Goal: Information Seeking & Learning: Learn about a topic

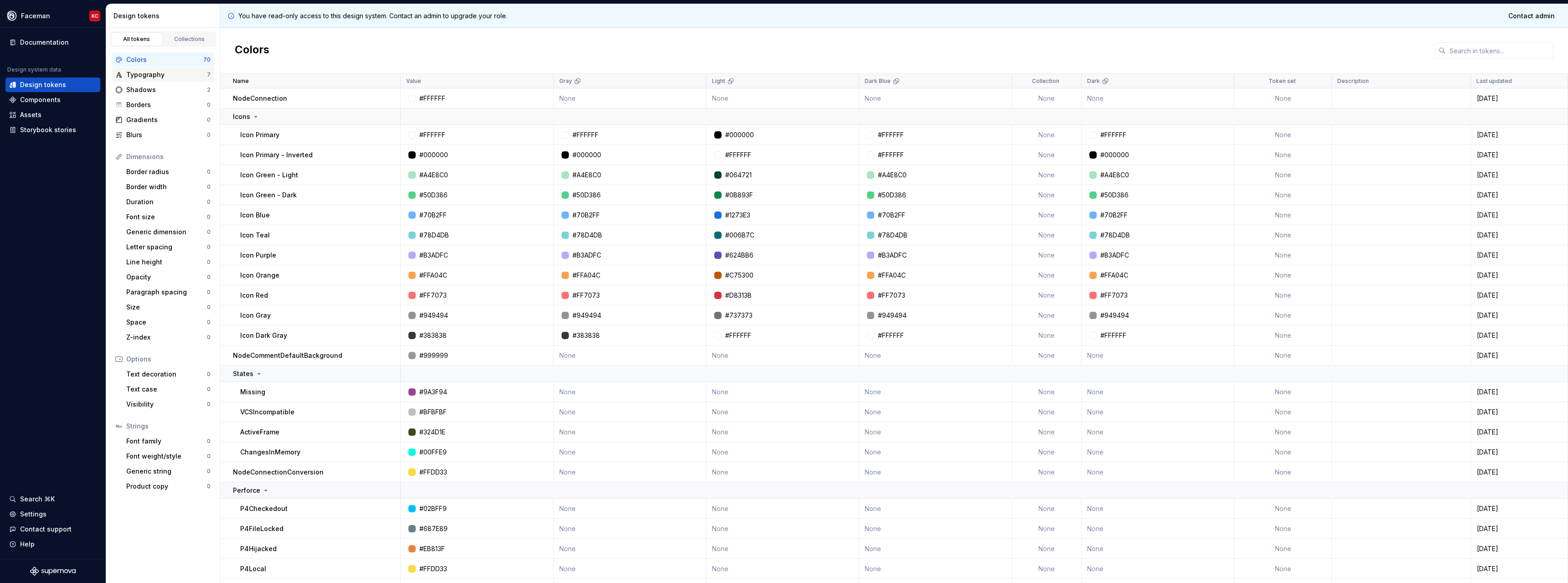
click at [142, 73] on div "Typography" at bounding box center [166, 75] width 81 height 9
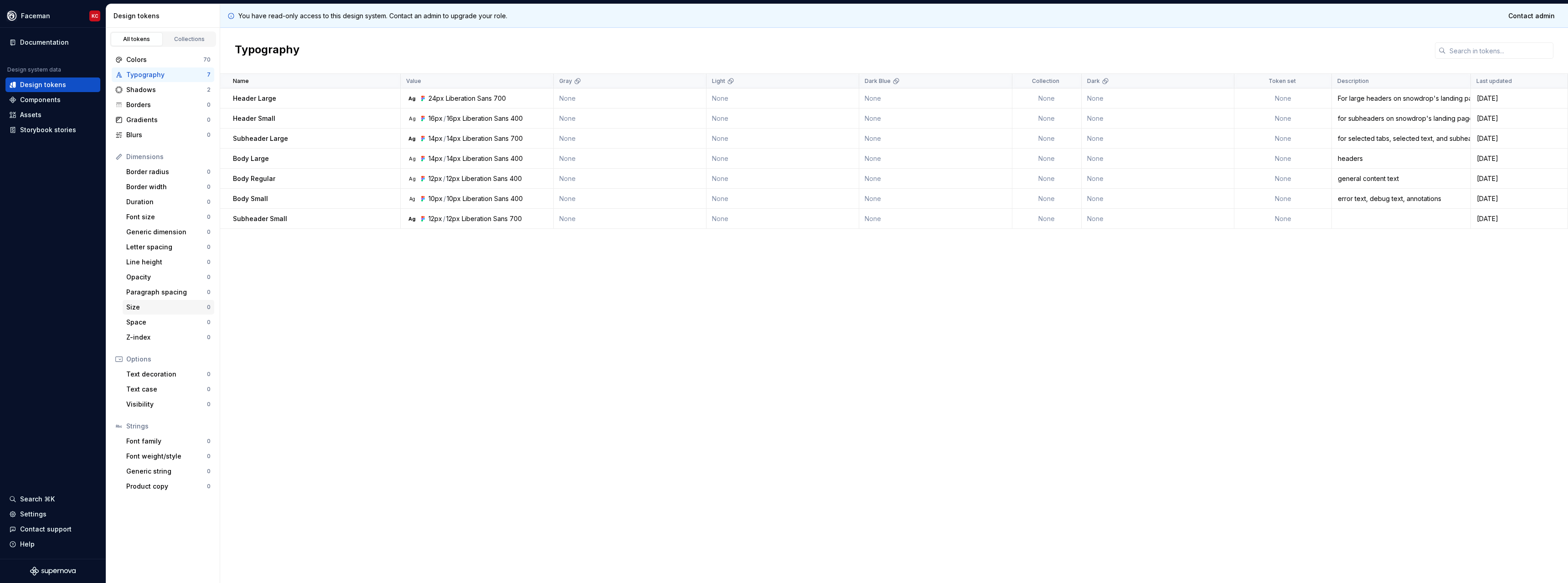
click at [142, 311] on div "Size" at bounding box center [166, 307] width 81 height 9
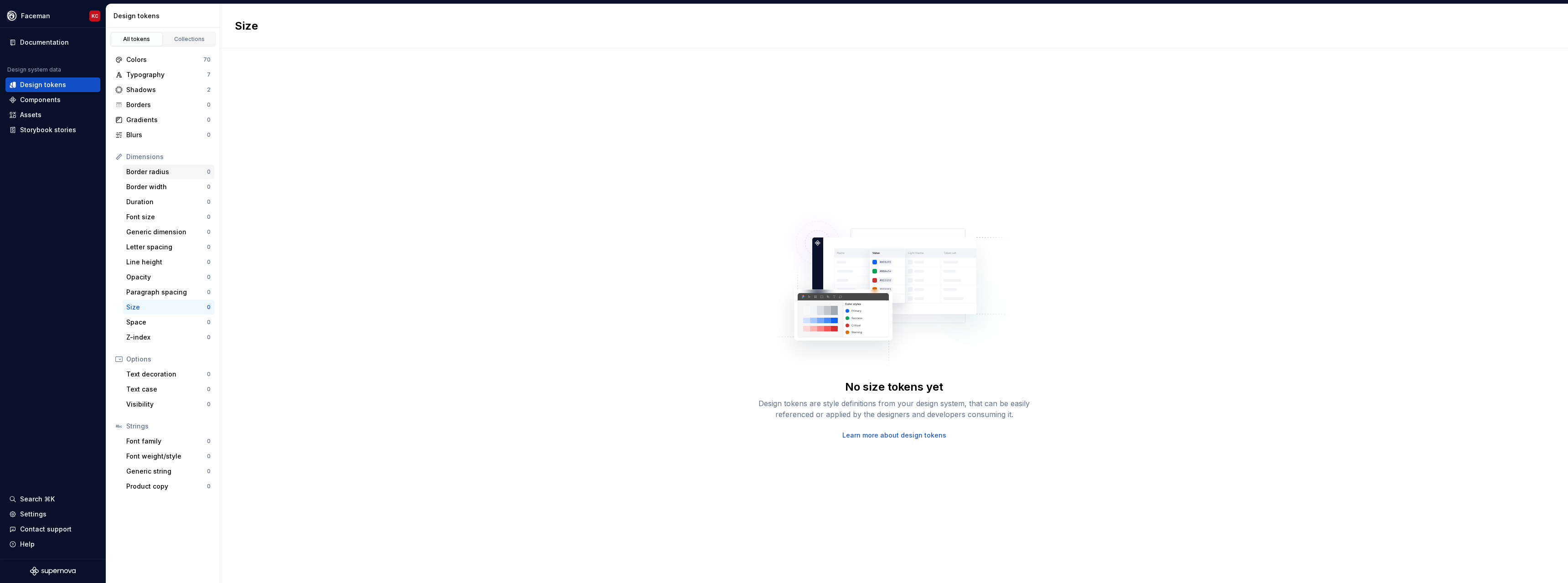
click at [152, 176] on div "Border radius" at bounding box center [166, 172] width 81 height 9
click at [149, 185] on div "Border width" at bounding box center [166, 186] width 81 height 9
click at [145, 323] on div "Space" at bounding box center [166, 322] width 81 height 9
click at [142, 306] on div "Size" at bounding box center [166, 307] width 81 height 9
click at [152, 132] on div "Blurs" at bounding box center [166, 135] width 81 height 9
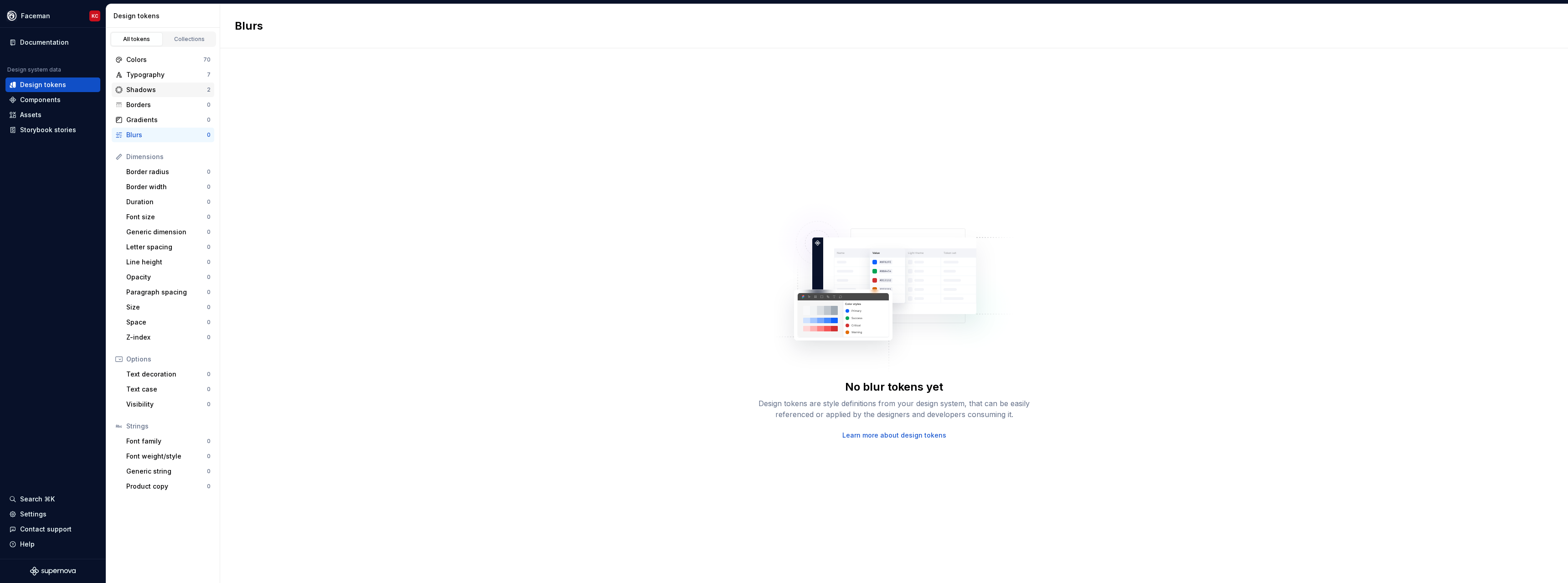
click at [155, 92] on div "Shadows" at bounding box center [166, 89] width 81 height 9
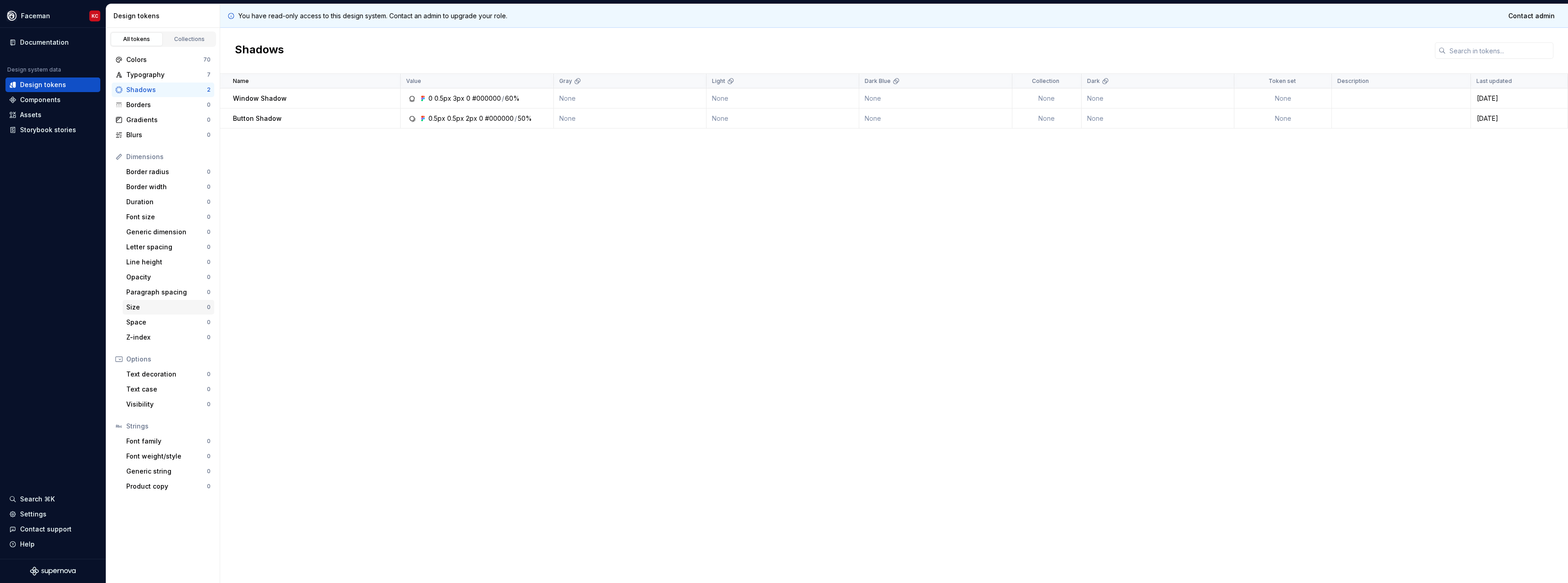
click at [148, 313] on div "Size 0" at bounding box center [168, 307] width 91 height 14
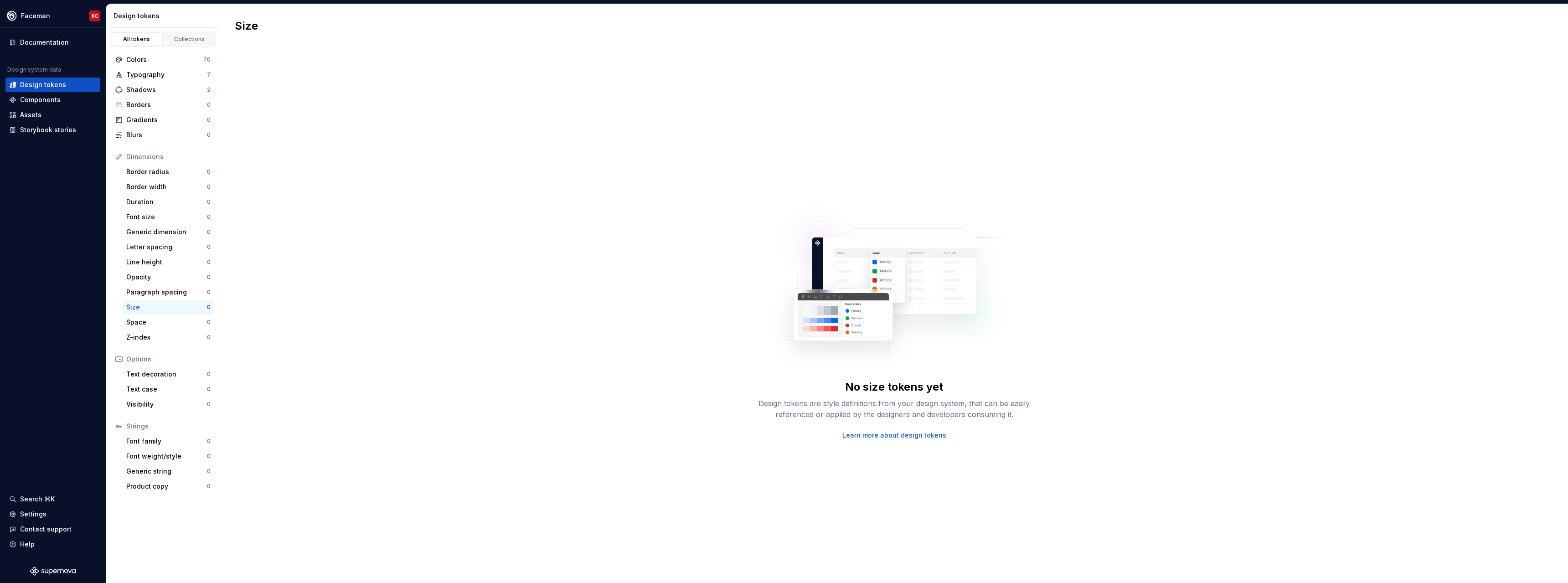
click at [374, 233] on div "No size tokens yet Design tokens are style definitions from your design system,…" at bounding box center [894, 315] width 1348 height 535
click at [160, 92] on div "Shadows" at bounding box center [166, 89] width 81 height 9
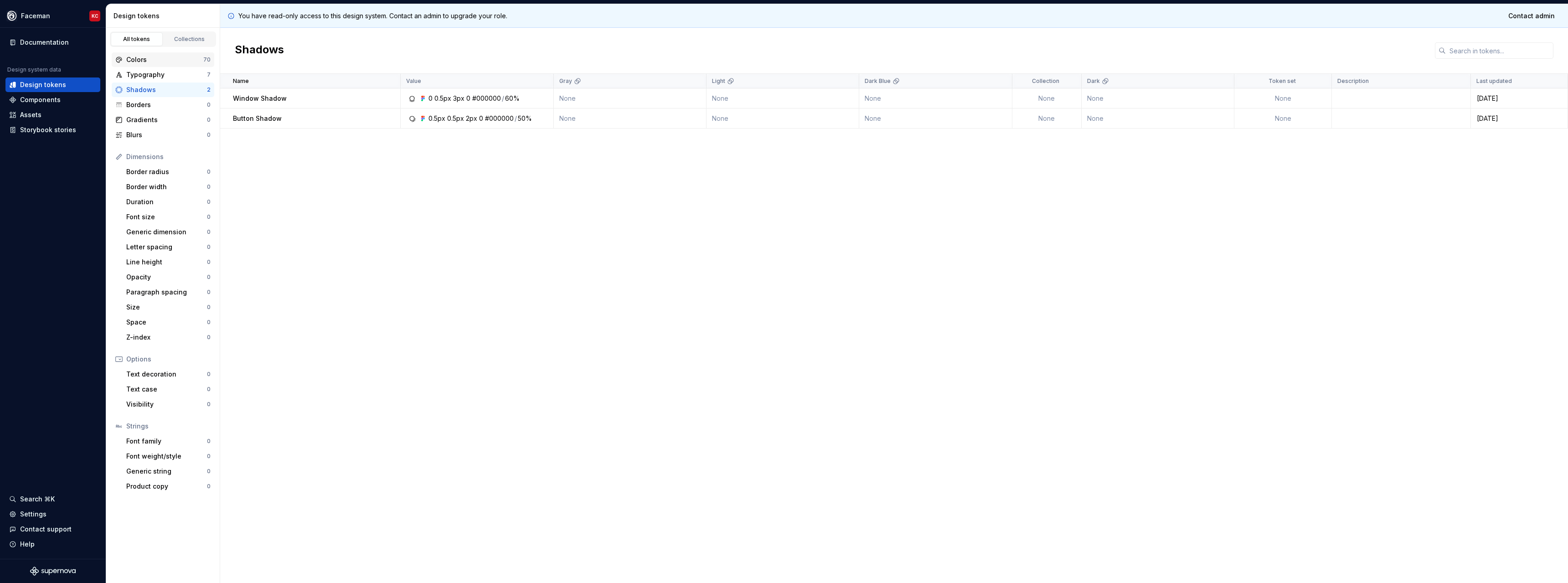
click at [158, 66] on div "Colors 70" at bounding box center [163, 59] width 103 height 14
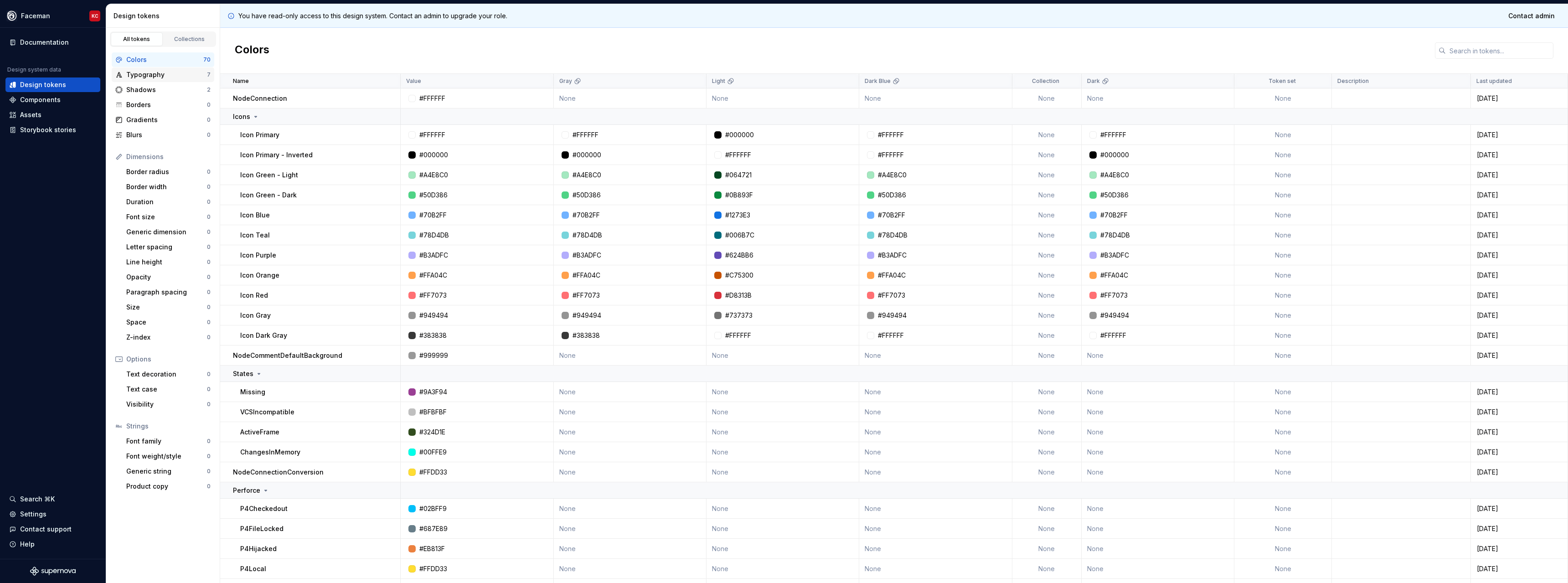
click at [169, 79] on div "Typography" at bounding box center [166, 75] width 81 height 9
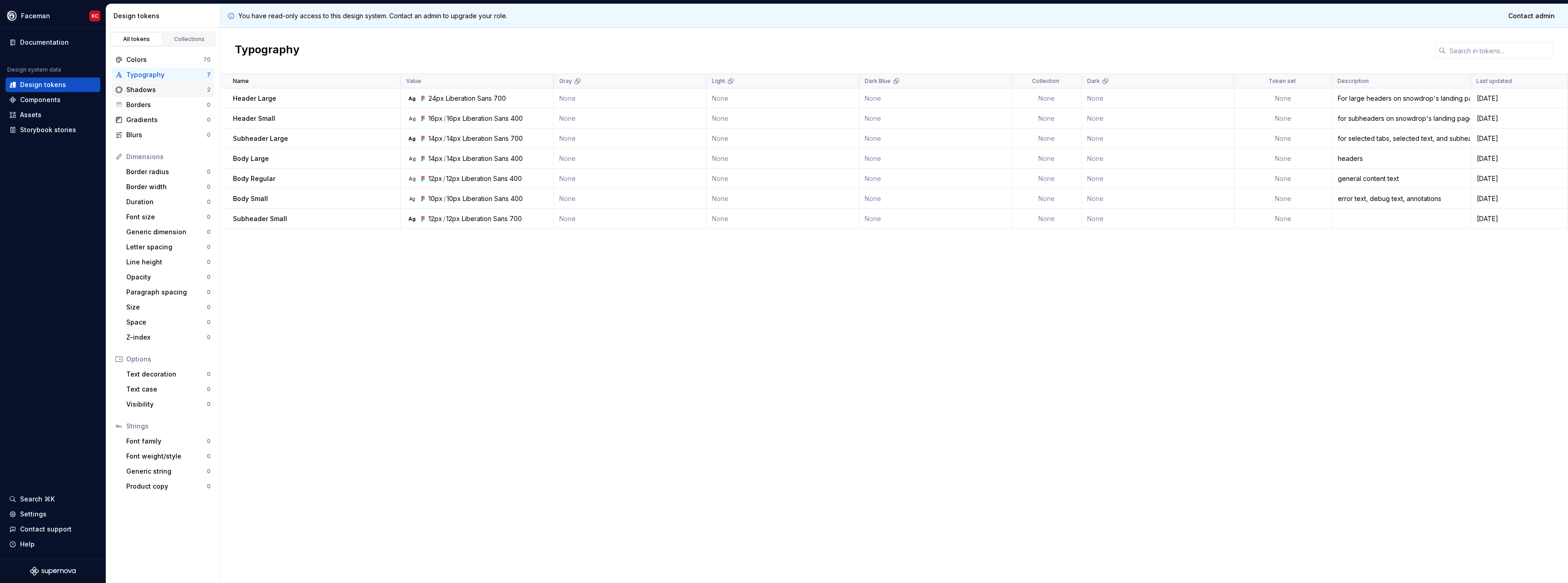
click at [167, 92] on div "Shadows" at bounding box center [166, 89] width 81 height 9
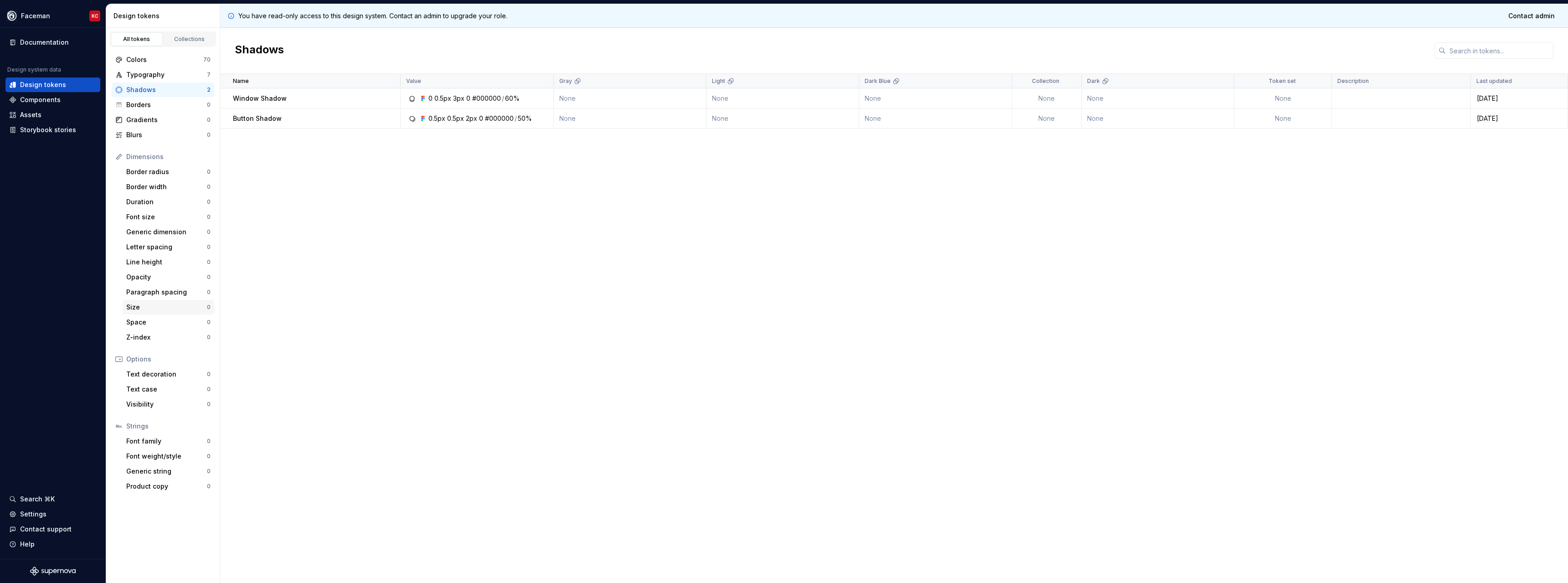
click at [136, 304] on div "Size" at bounding box center [166, 307] width 81 height 9
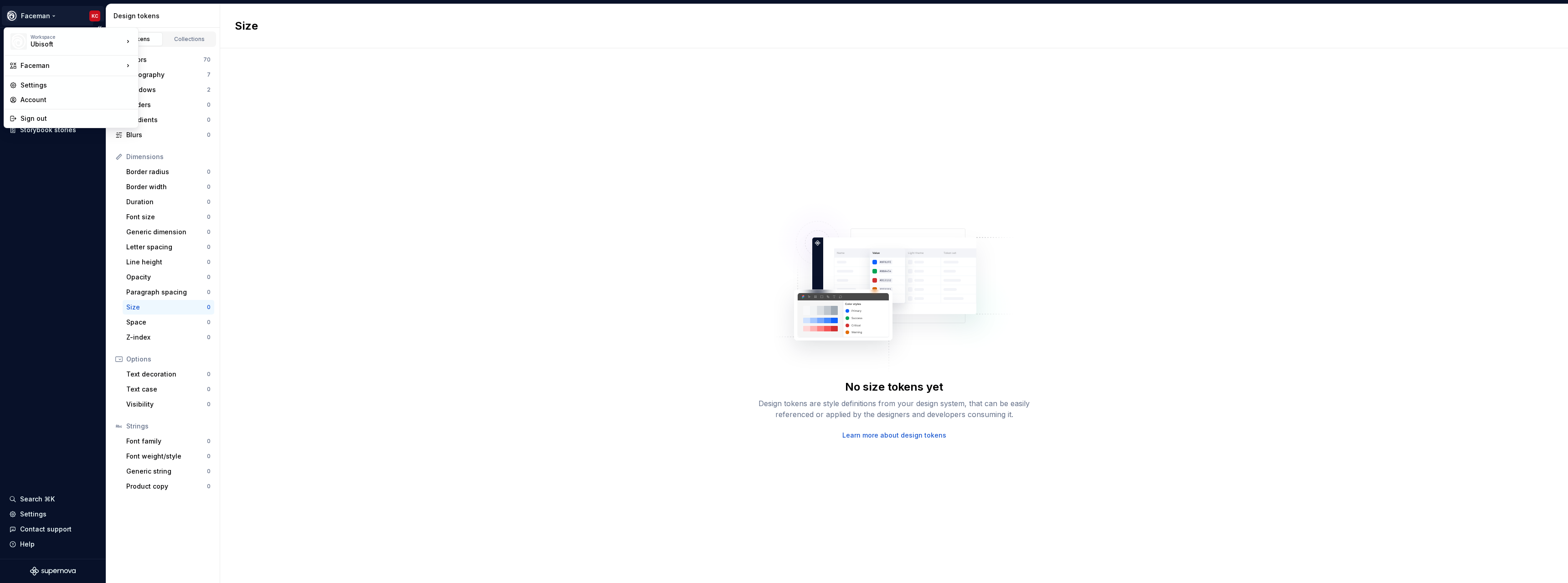
click at [47, 19] on html "Faceman KC Documentation Design system data Design tokens Components Assets Sto…" at bounding box center [784, 291] width 1568 height 583
click at [168, 176] on div "Universe" at bounding box center [183, 176] width 59 height 9
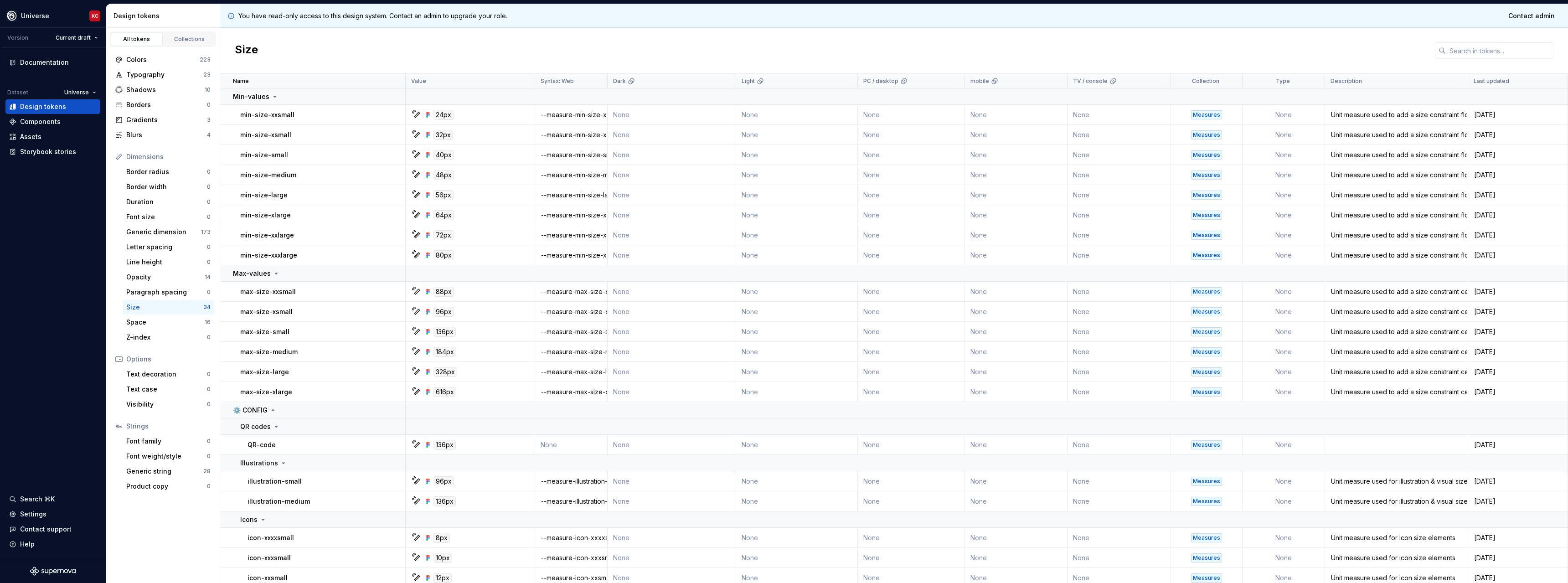
click at [151, 310] on div "Size" at bounding box center [164, 307] width 77 height 9
click at [147, 321] on div "Space" at bounding box center [165, 322] width 79 height 9
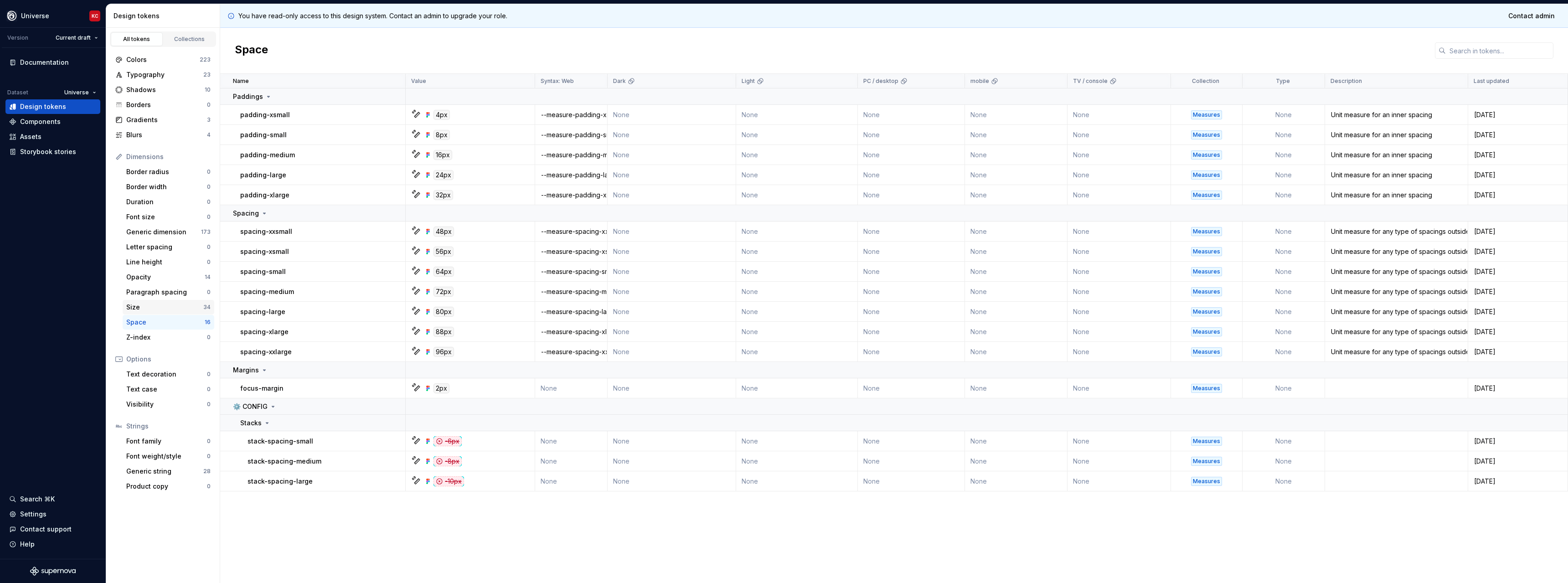
click at [144, 308] on div "Size" at bounding box center [164, 307] width 77 height 9
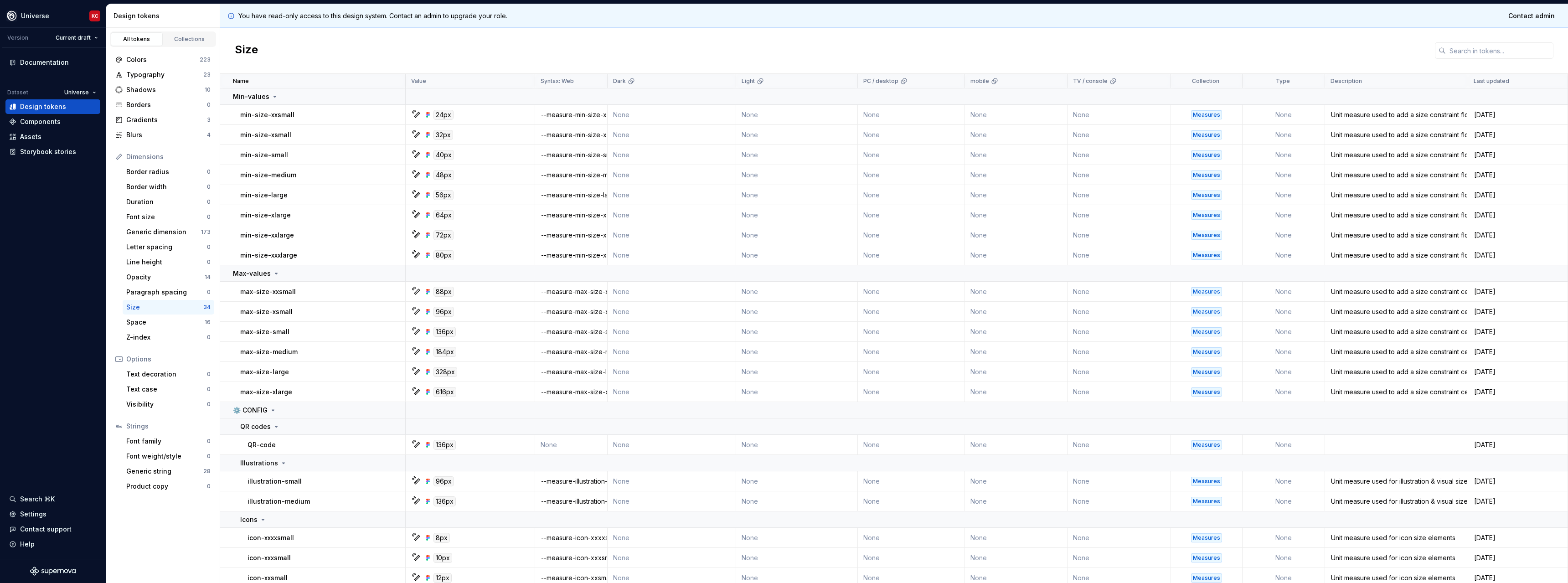
click at [418, 116] on icon at bounding box center [417, 115] width 7 height 7
click at [416, 114] on icon at bounding box center [417, 115] width 7 height 7
click at [429, 115] on icon at bounding box center [429, 115] width 2 height 2
click at [426, 115] on icon at bounding box center [427, 115] width 2 height 2
click at [445, 117] on div "24px" at bounding box center [443, 115] width 20 height 10
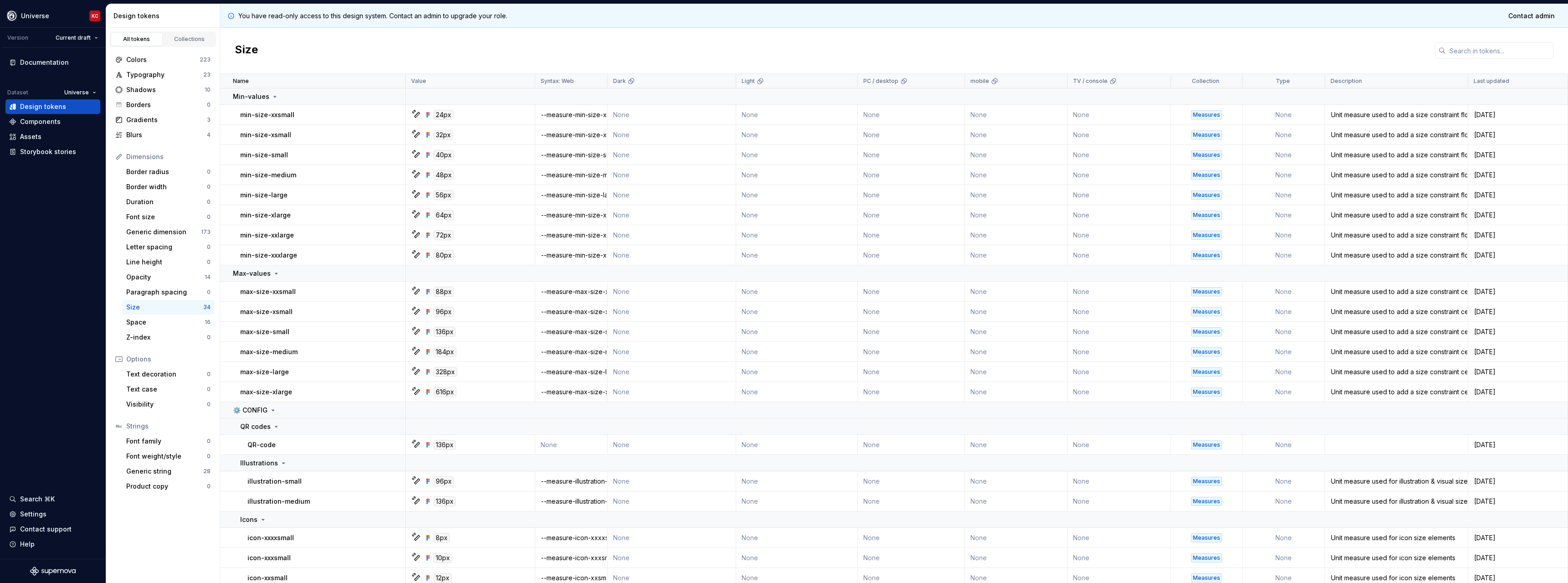
click at [417, 113] on icon at bounding box center [417, 115] width 7 height 7
click at [494, 117] on div "24px" at bounding box center [472, 115] width 122 height 10
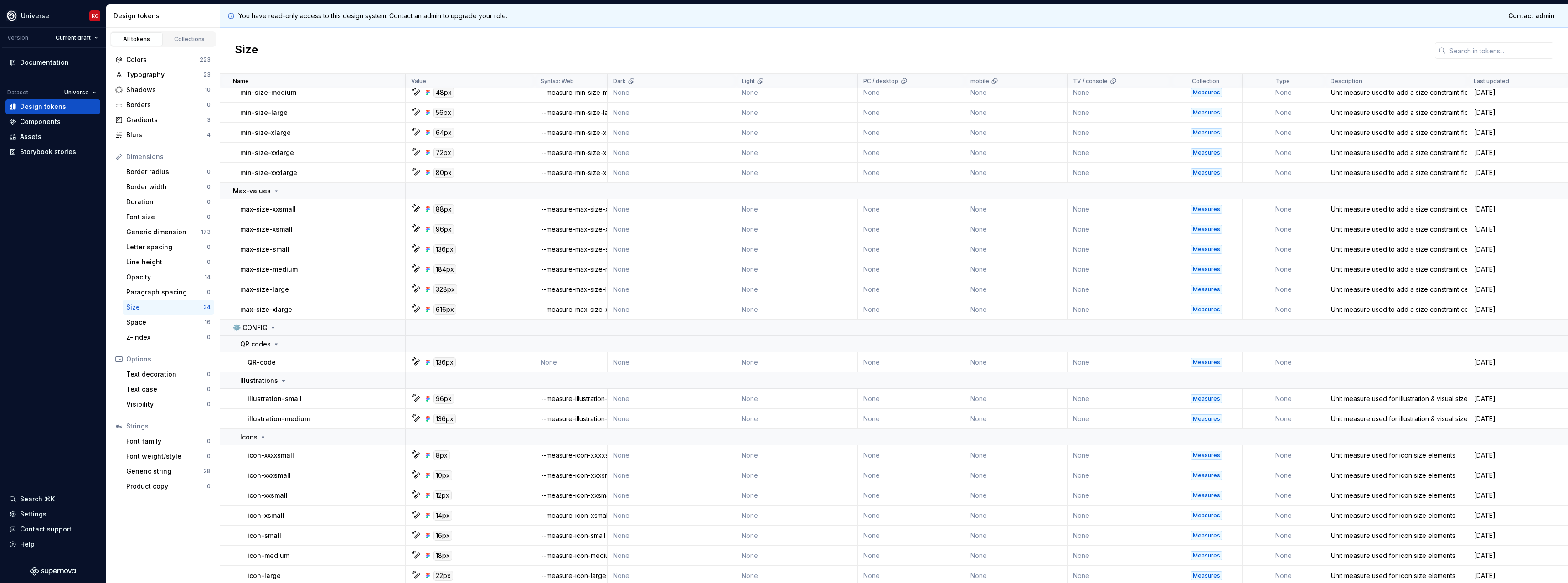
scroll to position [91, 0]
click at [51, 18] on html "Universe KC Version Current draft Documentation Dataset Universe Design tokens …" at bounding box center [784, 291] width 1568 height 583
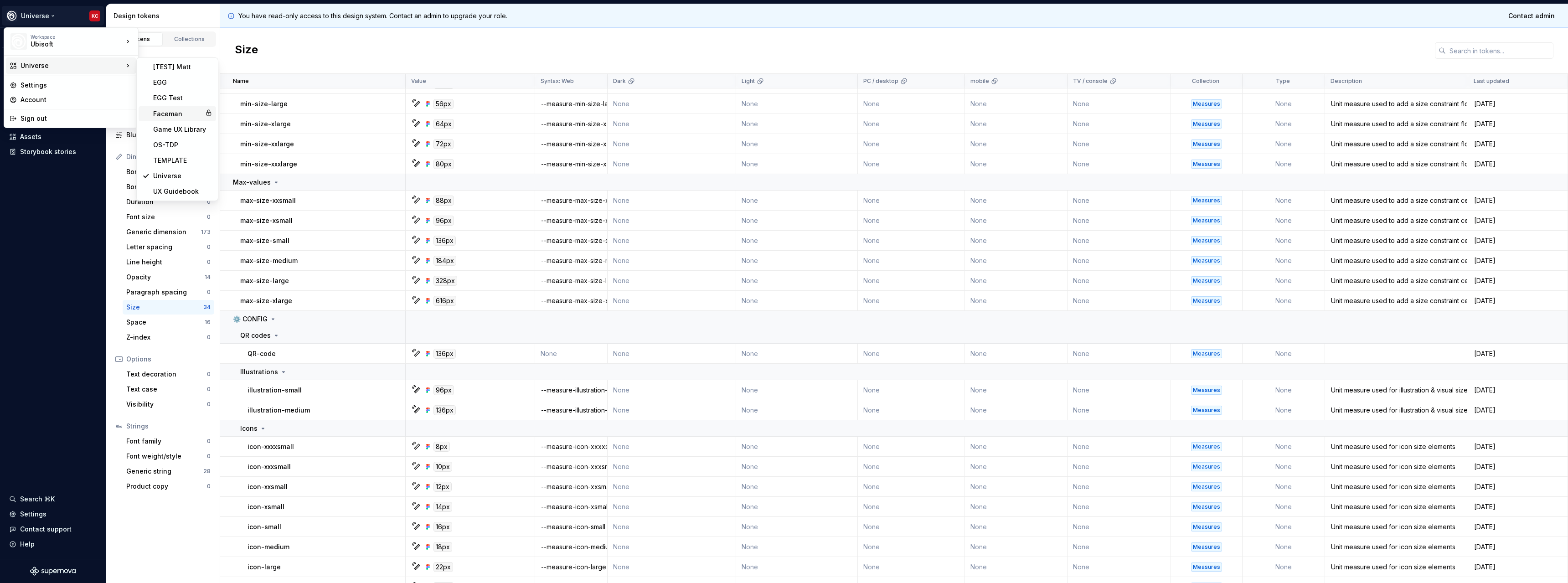
click at [180, 115] on div "Faceman" at bounding box center [177, 113] width 48 height 9
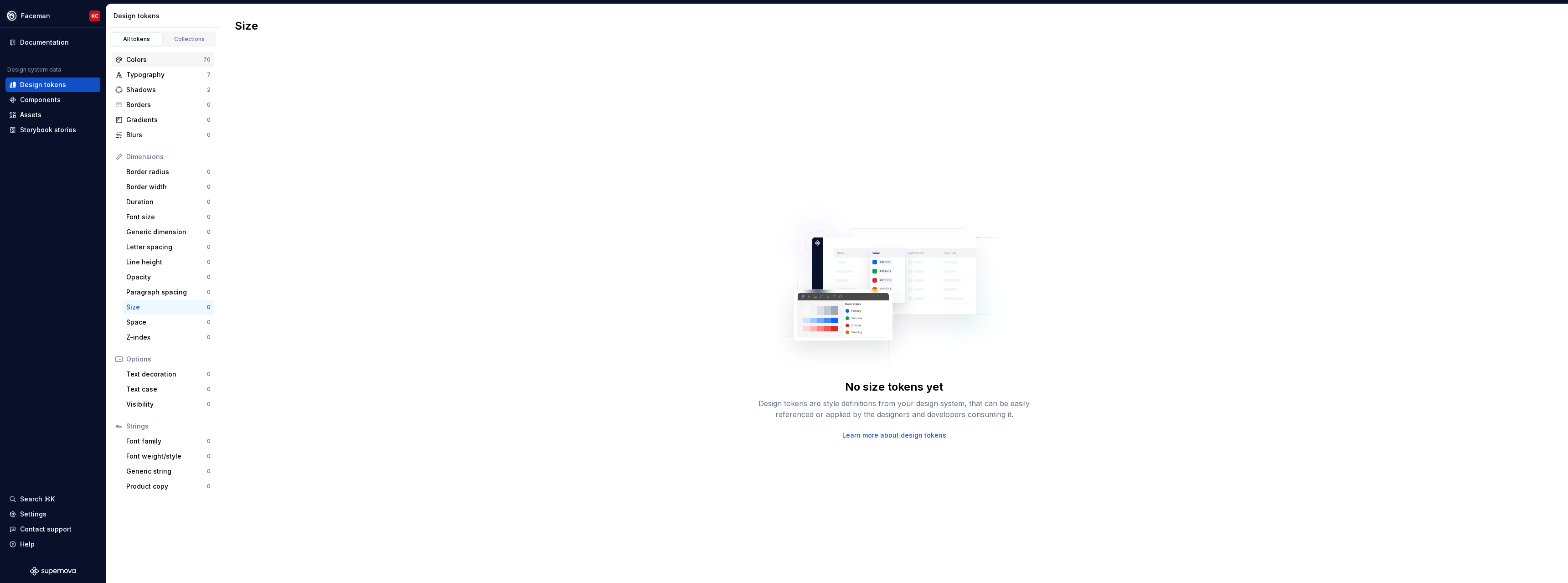
click at [146, 66] on div "Colors 70" at bounding box center [163, 59] width 103 height 14
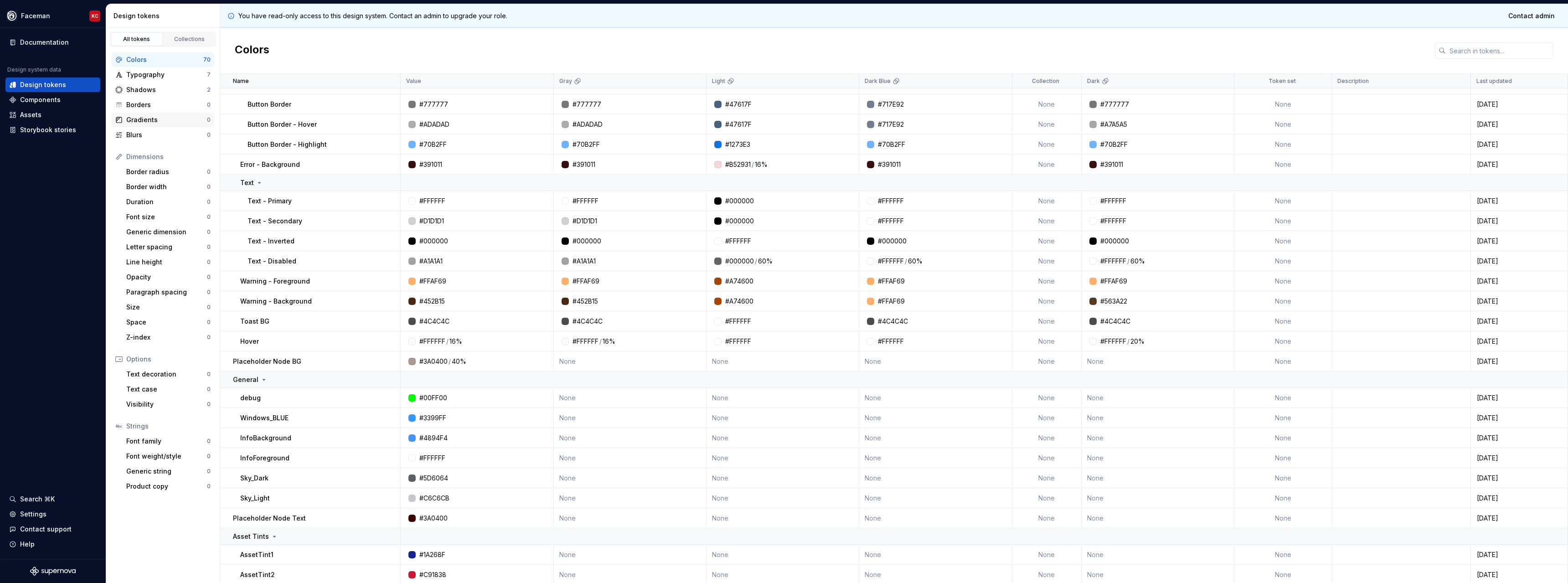
scroll to position [800, 0]
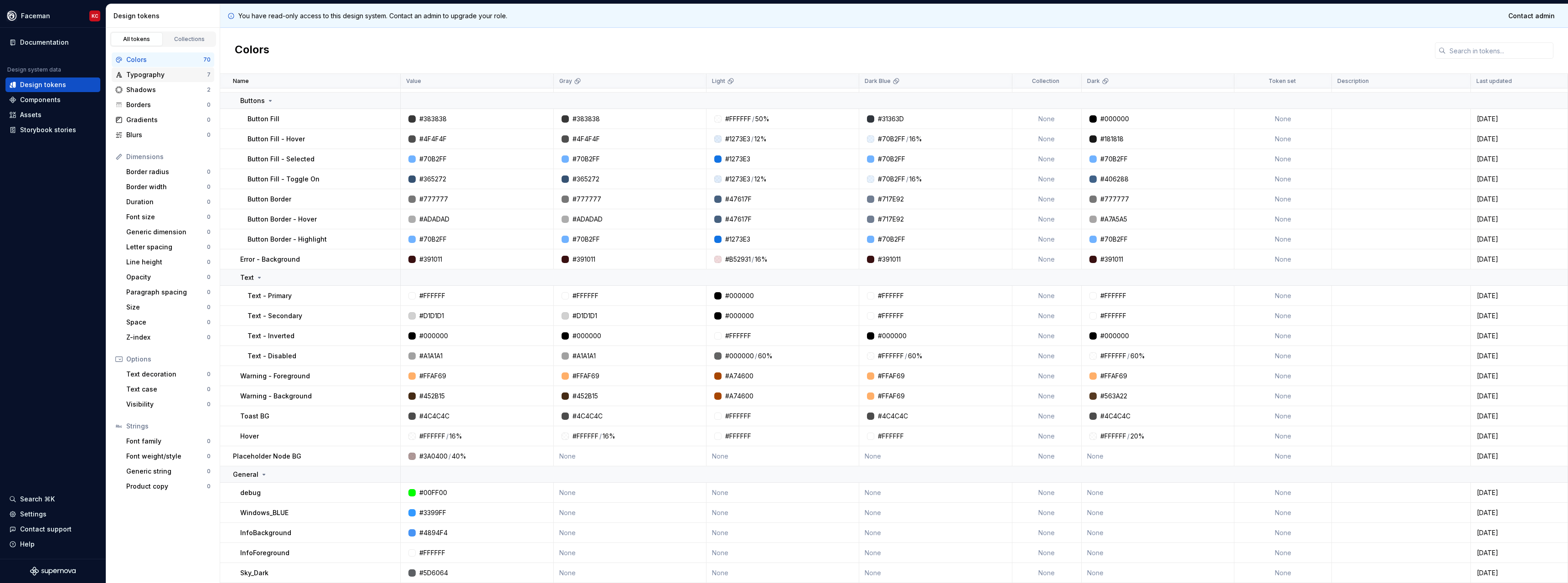
click at [153, 79] on div "Typography" at bounding box center [166, 75] width 81 height 9
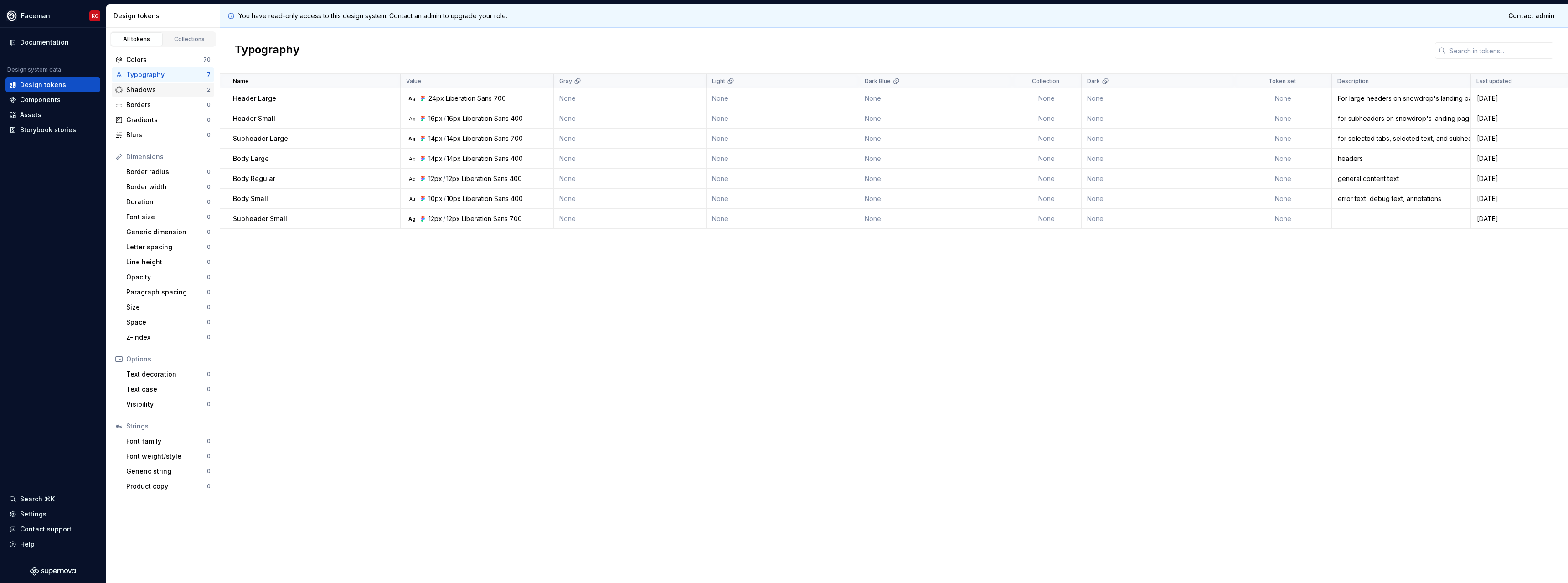
click at [154, 88] on div "Shadows" at bounding box center [166, 89] width 81 height 9
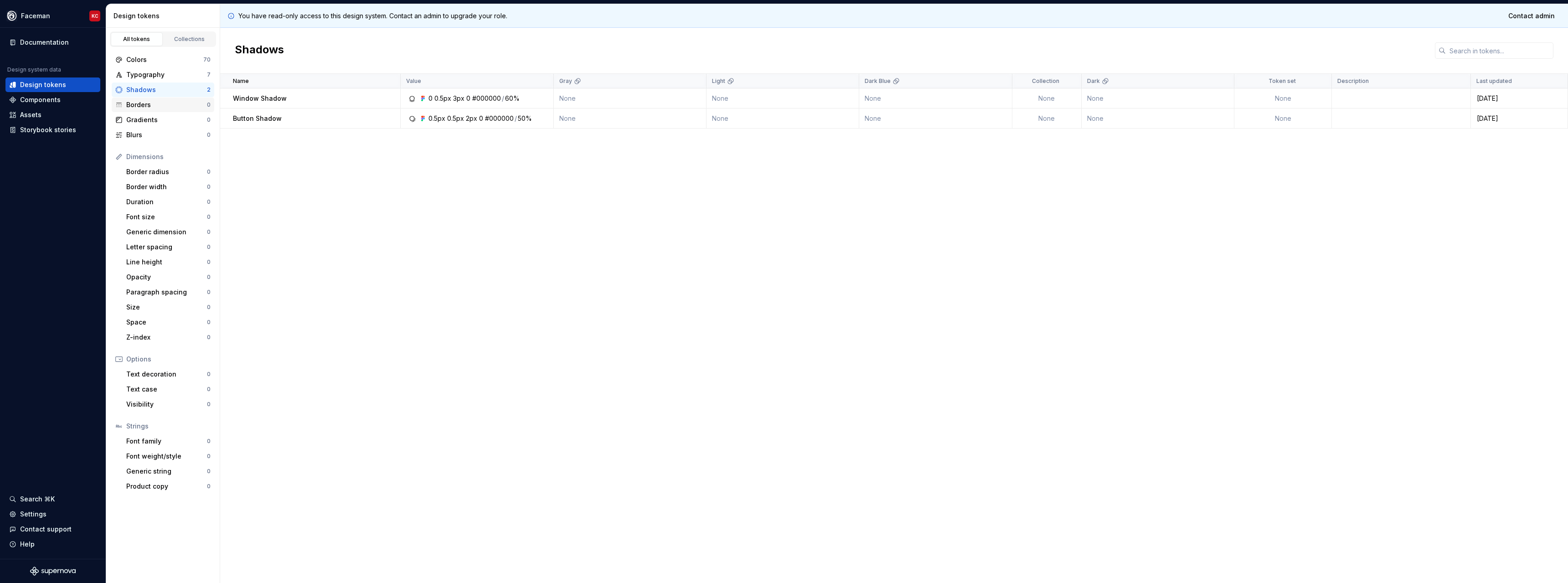
click at [152, 102] on div "Borders" at bounding box center [166, 104] width 81 height 9
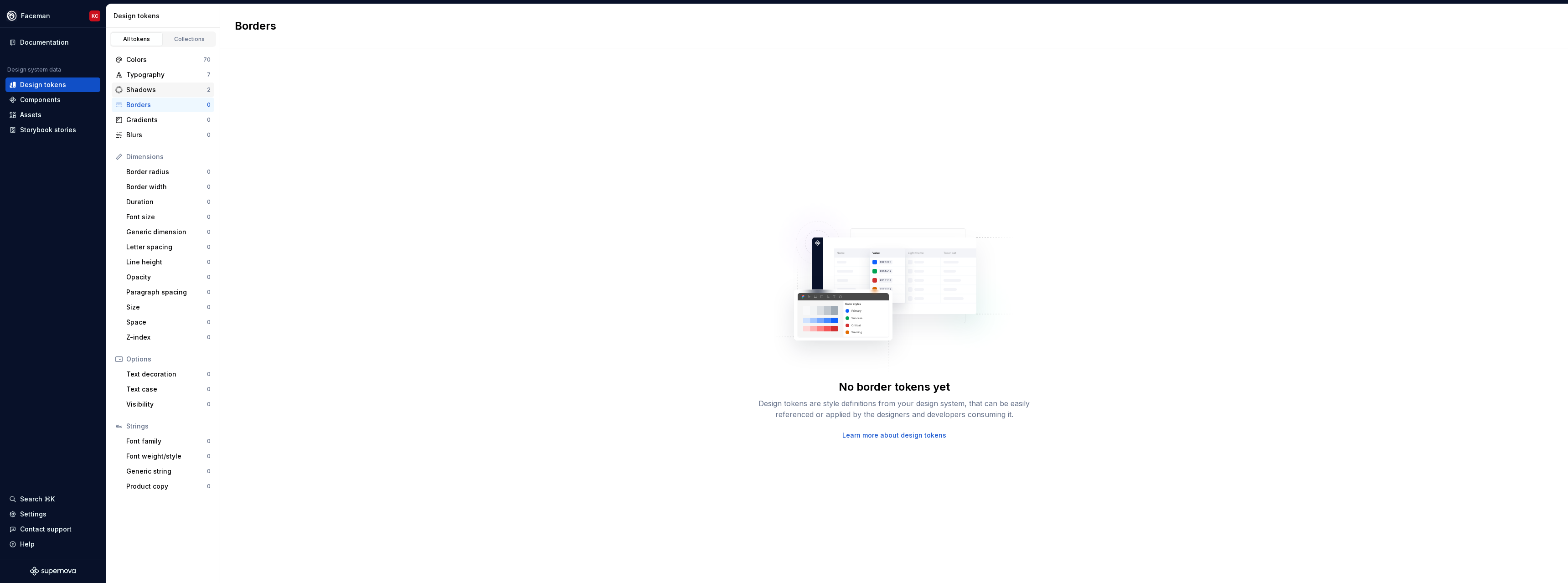
click at [151, 89] on div "Shadows" at bounding box center [166, 89] width 81 height 9
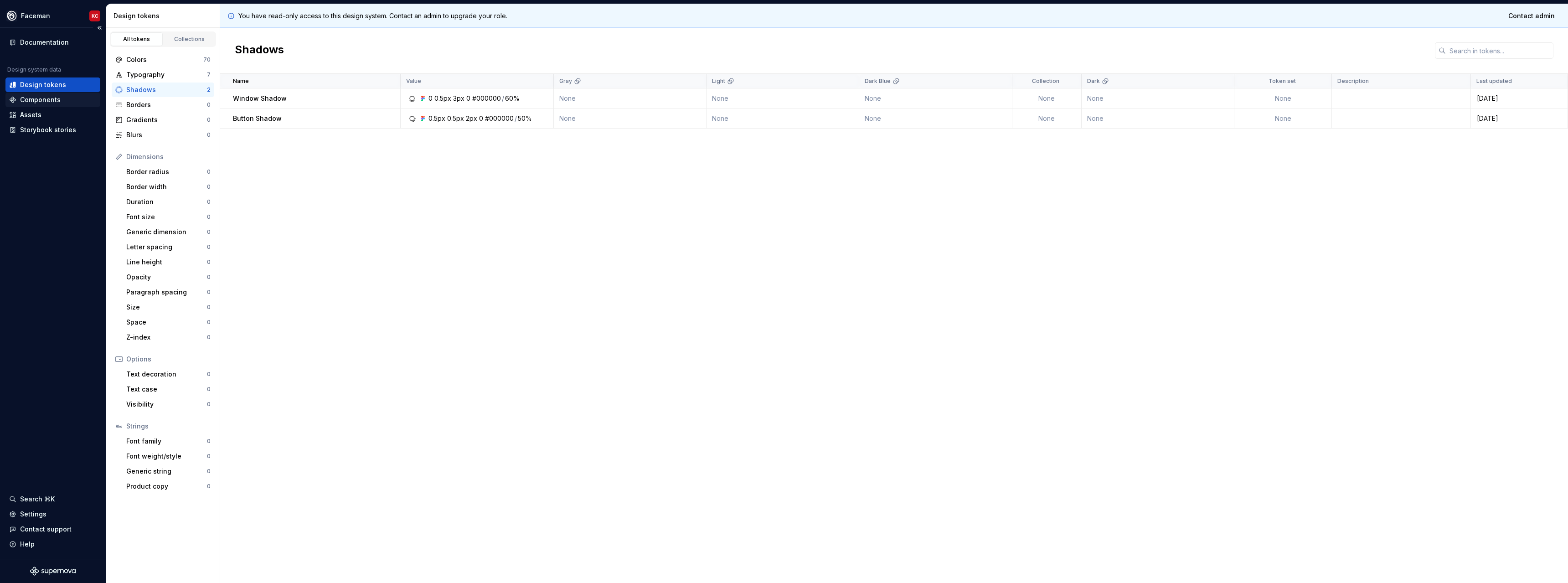
click at [62, 105] on div "Components" at bounding box center [53, 99] width 95 height 14
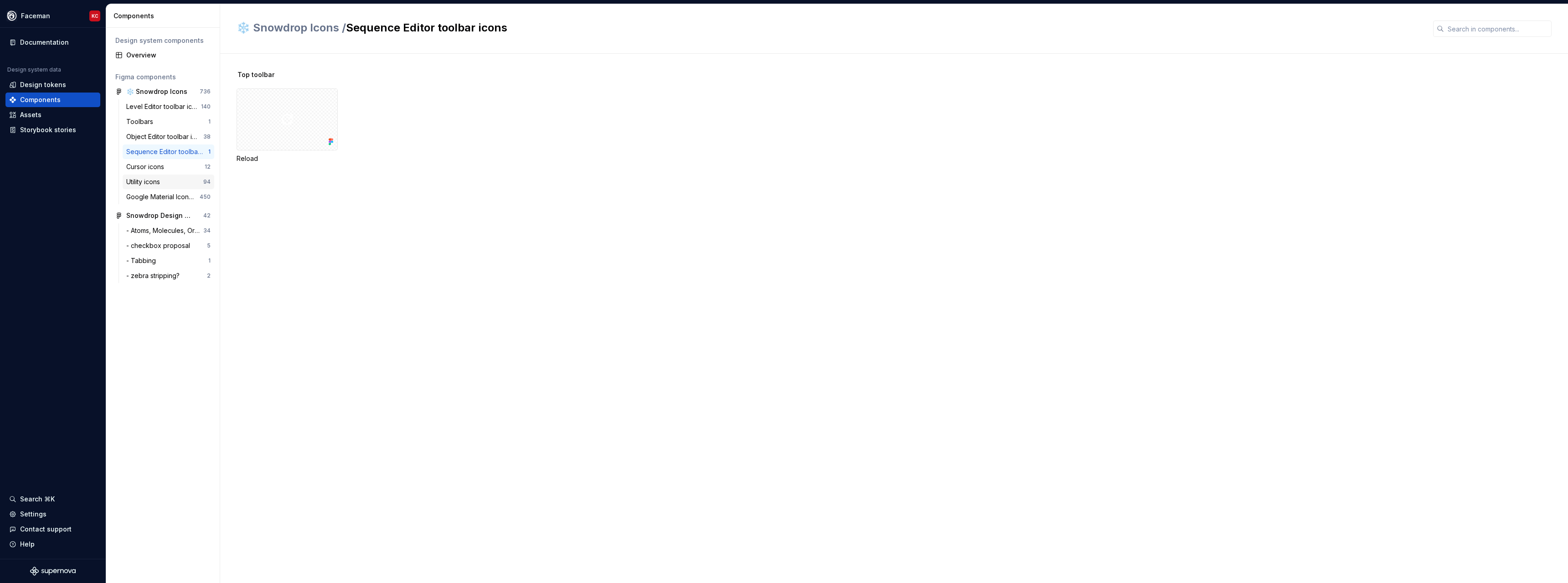
click at [152, 181] on div "Utility icons" at bounding box center [144, 181] width 38 height 9
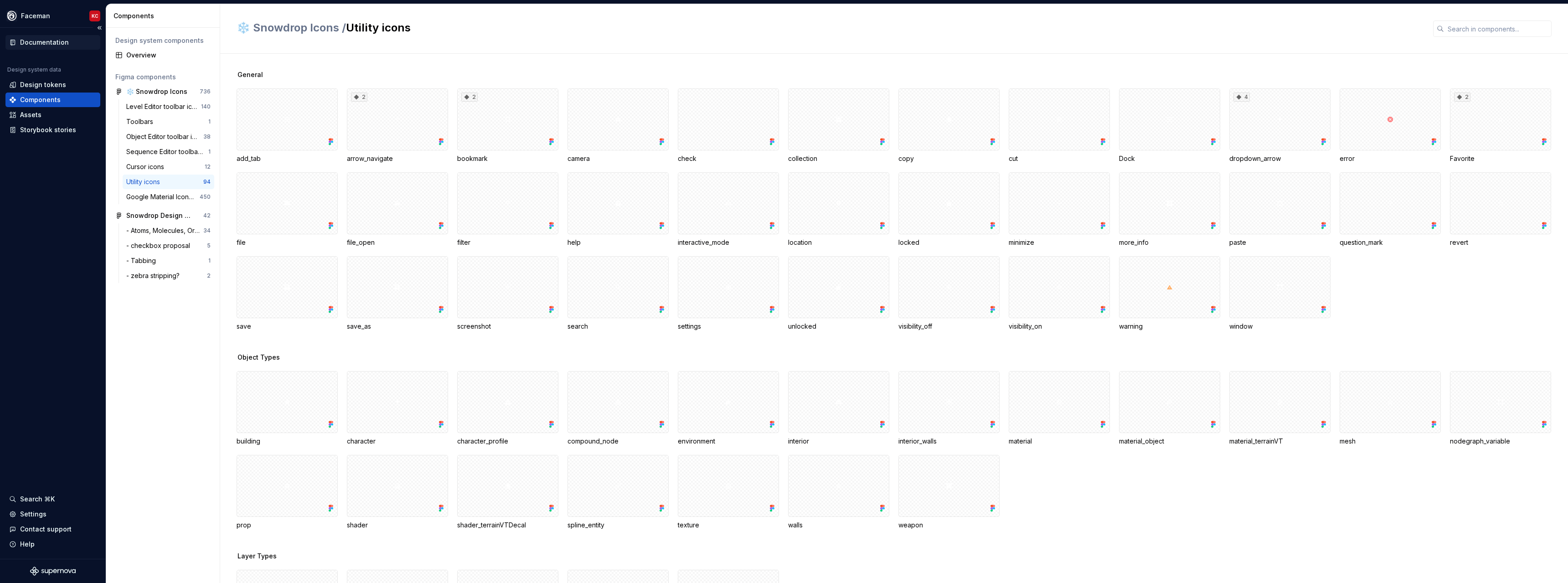
click at [30, 47] on div "Documentation" at bounding box center [44, 42] width 49 height 9
